Goal: Task Accomplishment & Management: Manage account settings

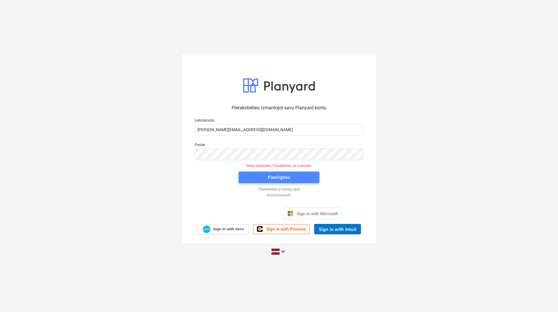
click at [278, 174] on div "Pieslēgties" at bounding box center [279, 178] width 22 height 8
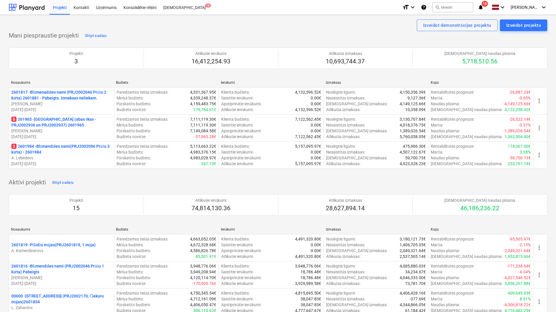
click at [78, 119] on p "8 261965 - Nīcgales iela (abas ēkas - PRJ2002936 un PRJ2002937) 2601965" at bounding box center [61, 122] width 100 height 12
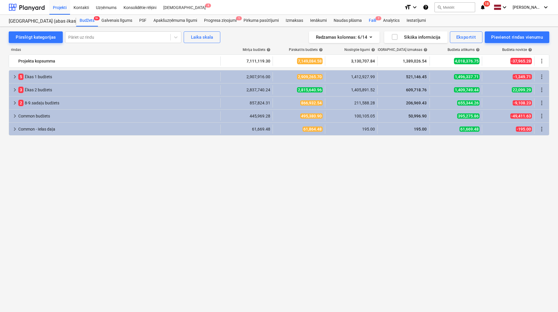
click at [373, 22] on div "Faili 7" at bounding box center [373, 21] width 14 height 12
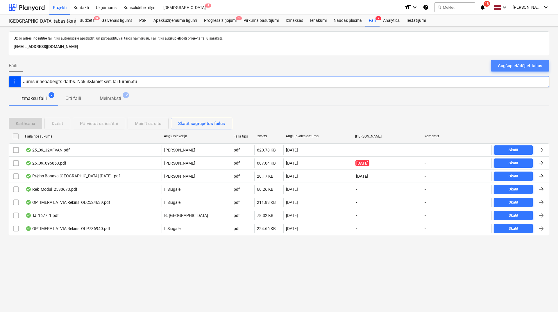
click at [518, 64] on div "Augšupielādējiet failus" at bounding box center [520, 66] width 44 height 8
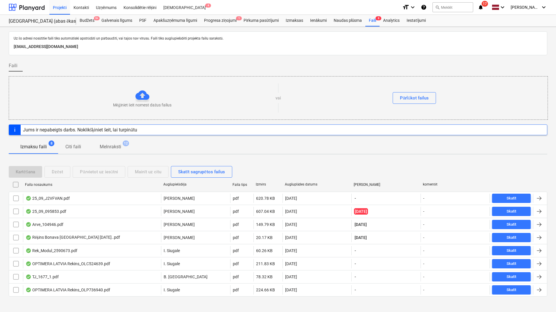
drag, startPoint x: 9, startPoint y: 4, endPoint x: 484, endPoint y: 3, distance: 474.9
click at [10, 4] on div at bounding box center [27, 7] width 36 height 15
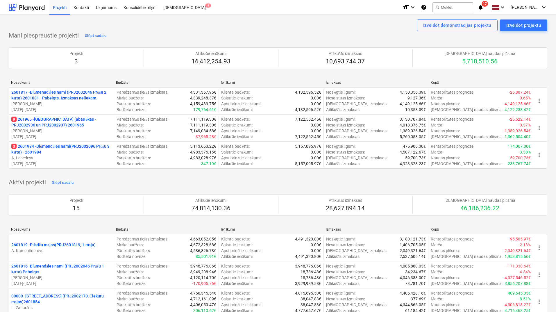
click at [485, 3] on span "17" at bounding box center [485, 4] width 6 height 6
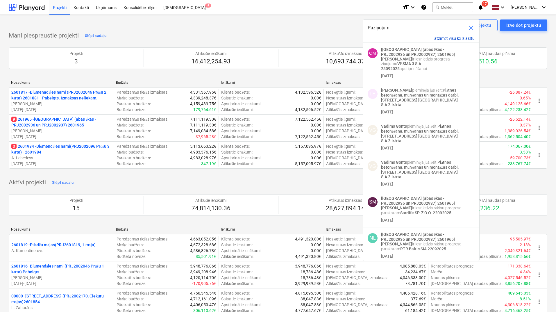
click at [444, 37] on button "atzīmēt visu kā izlasītu" at bounding box center [454, 38] width 40 height 5
click at [33, 8] on div at bounding box center [27, 7] width 36 height 15
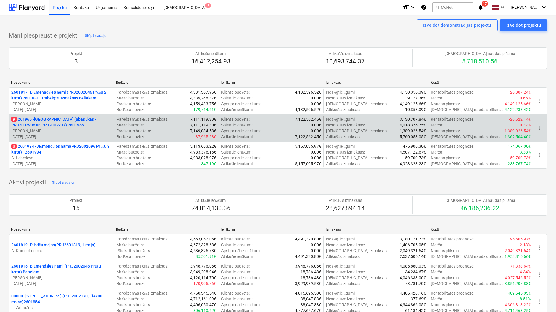
click at [69, 123] on p "9 261965 - Nīcgales iela (abas ēkas - PRJ2002936 un PRJ2002937) 2601965" at bounding box center [61, 122] width 100 height 12
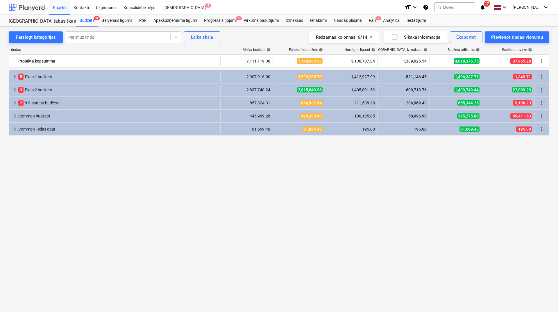
click at [31, 7] on div at bounding box center [27, 7] width 36 height 15
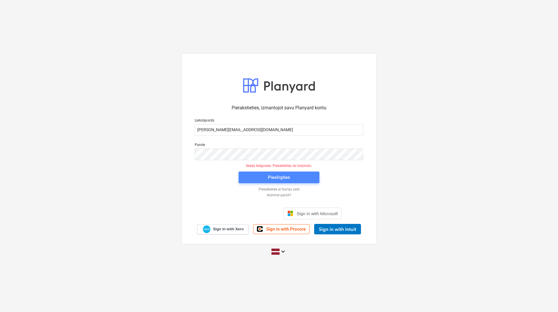
click at [271, 178] on div "Pieslēgties" at bounding box center [279, 178] width 22 height 8
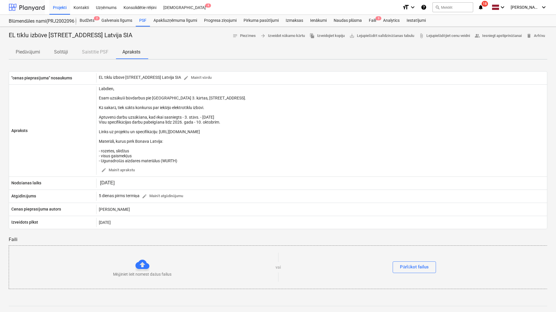
click at [24, 5] on div at bounding box center [27, 7] width 36 height 15
